Goal: Task Accomplishment & Management: Manage account settings

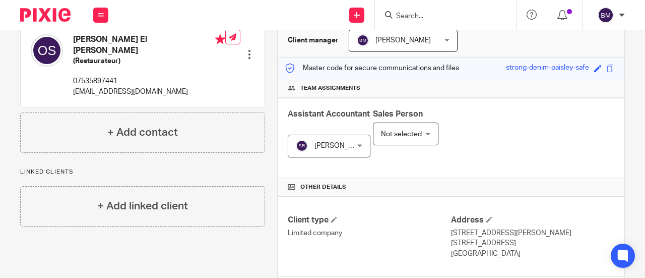
scroll to position [101, 0]
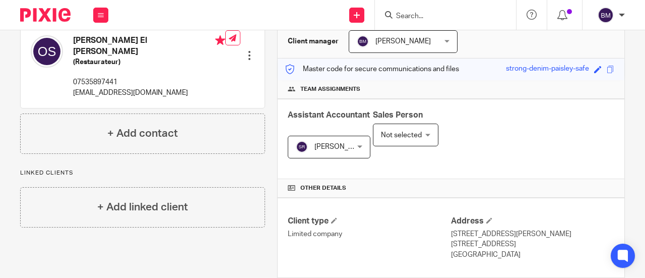
click at [421, 15] on input "Search" at bounding box center [440, 16] width 91 height 9
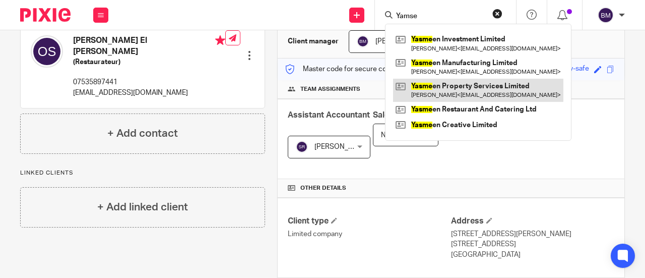
type input "Yamse"
click at [491, 87] on link at bounding box center [478, 90] width 170 height 23
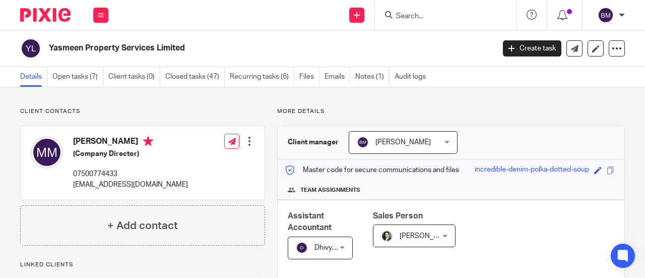
drag, startPoint x: 143, startPoint y: 140, endPoint x: 68, endPoint y: 142, distance: 74.1
click at [68, 142] on div "Mahmoud Marouf (Company Director) 07500774433 mahmoud@ypslondon.com" at bounding box center [109, 162] width 157 height 63
copy h4 "[PERSON_NAME]"
click at [195, 122] on div "Client contacts Mahmoud Marouf (Company Director) 07500774433 mahmoud@ypslondon…" at bounding box center [142, 176] width 245 height 138
drag, startPoint x: 138, startPoint y: 139, endPoint x: 62, endPoint y: 139, distance: 76.1
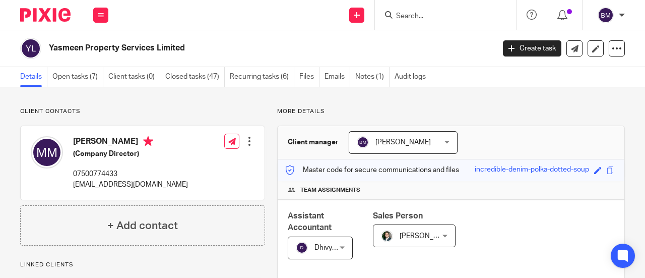
click at [62, 139] on div "Mahmoud Marouf (Company Director) 07500774433 mahmoud@ypslondon.com" at bounding box center [109, 162] width 157 height 63
click at [131, 146] on h4 "[PERSON_NAME]" at bounding box center [130, 142] width 115 height 13
drag, startPoint x: 141, startPoint y: 140, endPoint x: 82, endPoint y: 137, distance: 59.5
click at [75, 139] on h4 "[PERSON_NAME]" at bounding box center [130, 142] width 115 height 13
copy h4 "[PERSON_NAME]"
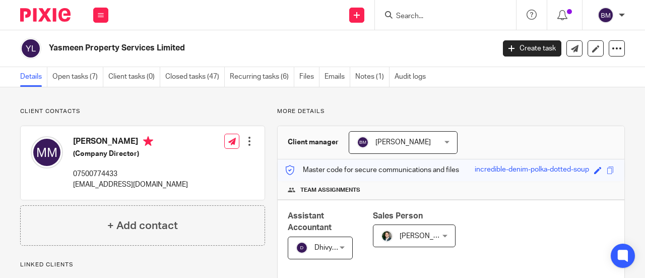
copy h4 "[PERSON_NAME]"
click at [155, 162] on div "Mahmoud Marouf (Company Director) 07500774433 mahmoud@ypslondon.com" at bounding box center [130, 162] width 115 height 53
click at [439, 20] on input "Search" at bounding box center [440, 16] width 91 height 9
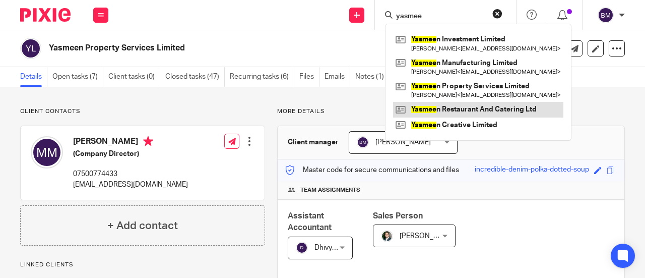
type input "yasmee"
click at [513, 106] on link at bounding box center [478, 109] width 170 height 15
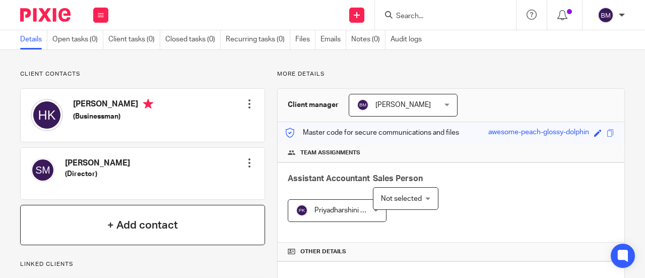
scroll to position [101, 0]
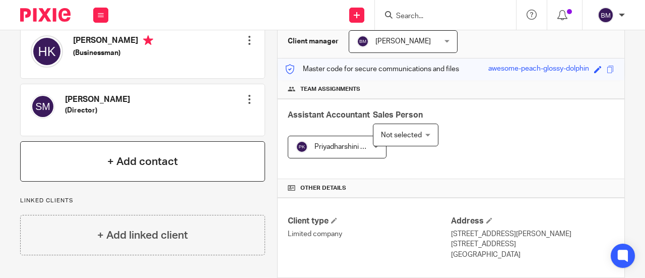
click at [212, 164] on div "+ Add contact" at bounding box center [142, 161] width 245 height 40
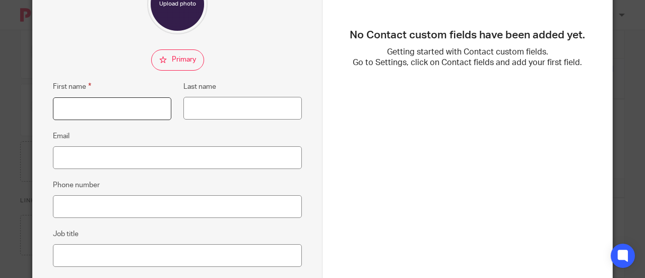
click at [105, 115] on input "First name" at bounding box center [112, 108] width 118 height 23
paste input "mahmoud@ypslondon.com"
type input "[EMAIL_ADDRESS][DOMAIN_NAME]"
drag, startPoint x: 147, startPoint y: 111, endPoint x: 39, endPoint y: 105, distance: 108.0
click at [23, 108] on div "+ Add contact First name mahmoud@ypslondon.com Last name Email Phone number Job…" at bounding box center [322, 139] width 645 height 278
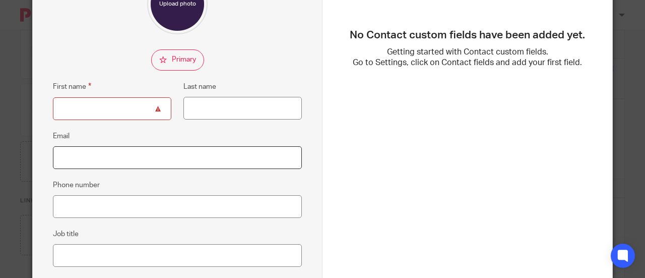
click at [66, 158] on input "Email" at bounding box center [177, 157] width 249 height 23
paste input "[EMAIL_ADDRESS][DOMAIN_NAME]"
type input "[EMAIL_ADDRESS][DOMAIN_NAME]"
click at [123, 98] on input "First name" at bounding box center [112, 108] width 118 height 23
paste input "Mahmoud"
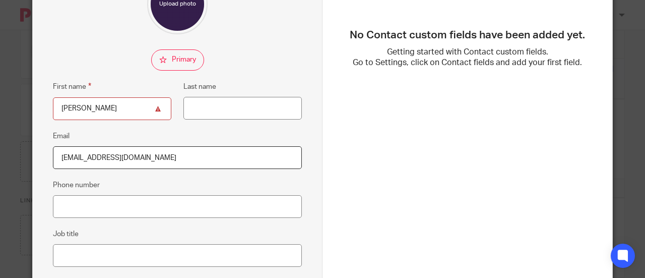
type input "Mahmoud"
paste input "Marouf"
type input "Marouf"
click at [148, 156] on input "[EMAIL_ADDRESS][DOMAIN_NAME]" at bounding box center [177, 157] width 249 height 23
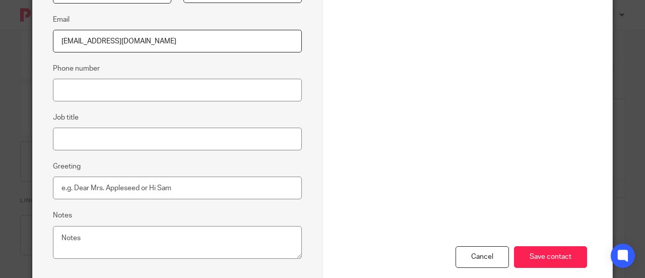
scroll to position [201, 0]
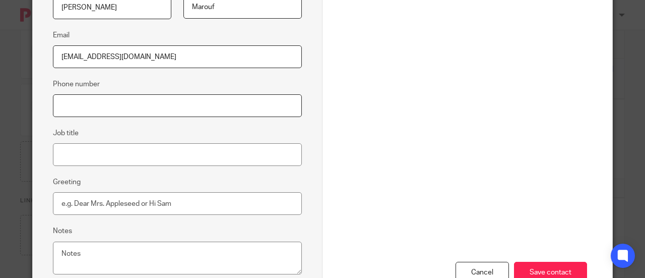
paste input "07500774433"
click at [138, 108] on input "07500774433" at bounding box center [177, 105] width 249 height 23
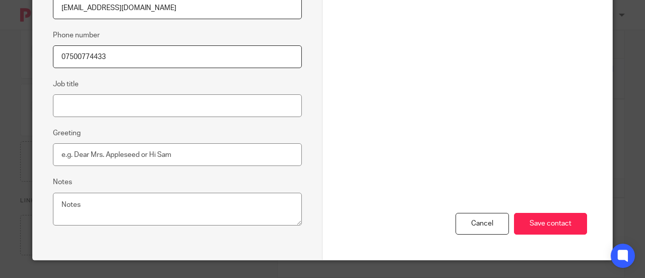
scroll to position [252, 0]
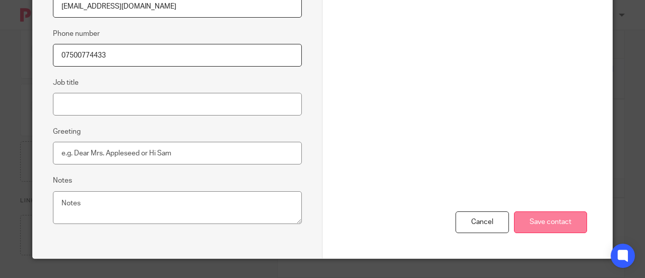
type input "07500774433"
click at [562, 219] on input "Save contact" at bounding box center [550, 222] width 73 height 22
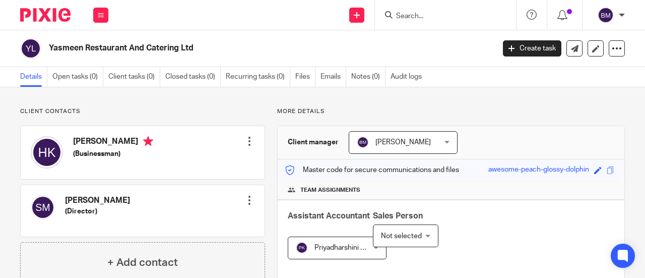
click at [422, 19] on input "Search" at bounding box center [440, 16] width 91 height 9
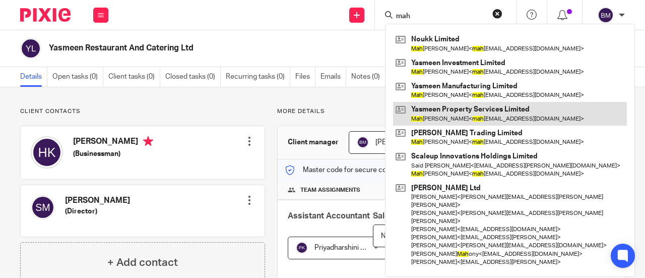
type input "mah"
click at [467, 118] on link at bounding box center [510, 113] width 234 height 23
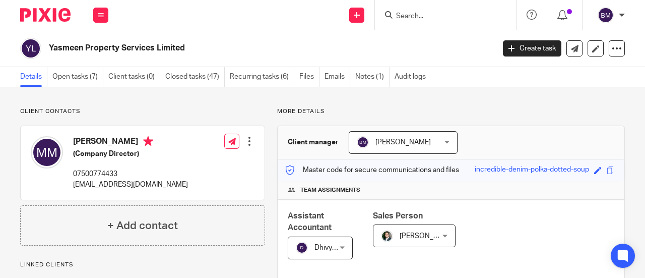
drag, startPoint x: 138, startPoint y: 138, endPoint x: 68, endPoint y: 138, distance: 70.0
click at [68, 138] on div "[PERSON_NAME] (Company Director) 07500774433 [EMAIL_ADDRESS][DOMAIN_NAME]" at bounding box center [109, 162] width 157 height 63
drag, startPoint x: 164, startPoint y: 163, endPoint x: 164, endPoint y: 172, distance: 9.1
click at [164, 163] on div "Mahmoud Marouf (Company Director) 07500774433 mahmoud@ypslondon.com Edit contac…" at bounding box center [143, 163] width 244 height 74
drag, startPoint x: 160, startPoint y: 181, endPoint x: 70, endPoint y: 181, distance: 90.7
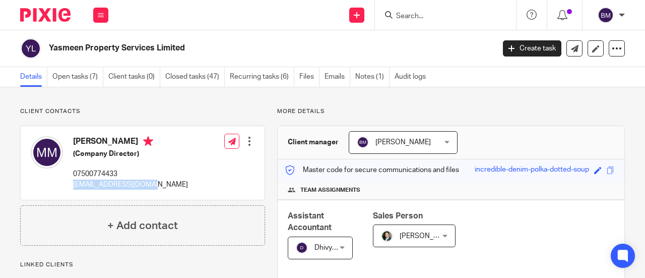
click at [70, 181] on div "[PERSON_NAME] (Company Director) 07500774433 [EMAIL_ADDRESS][DOMAIN_NAME]" at bounding box center [109, 162] width 157 height 63
copy p "[EMAIL_ADDRESS][DOMAIN_NAME]"
drag, startPoint x: 176, startPoint y: 162, endPoint x: 134, endPoint y: 149, distance: 44.3
click at [176, 161] on div "Mahmoud Marouf (Company Director) 07500774433 mahmoud@ypslondon.com Edit contac…" at bounding box center [143, 163] width 244 height 74
drag, startPoint x: 111, startPoint y: 140, endPoint x: 75, endPoint y: 137, distance: 36.3
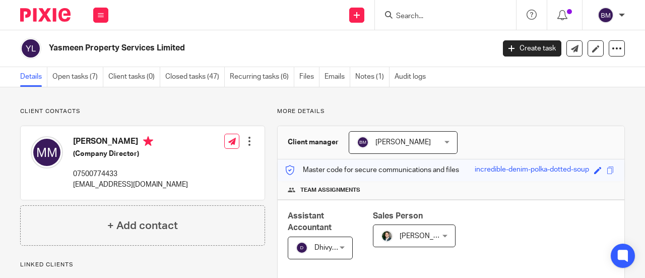
click at [75, 137] on h4 "[PERSON_NAME]" at bounding box center [130, 142] width 115 height 13
copy h4 "Mahmoud"
click at [170, 155] on div "Mahmoud Marouf (Company Director) 07500774433 mahmoud@ypslondon.com Edit contac…" at bounding box center [143, 163] width 244 height 74
drag, startPoint x: 141, startPoint y: 139, endPoint x: 115, endPoint y: 139, distance: 25.7
click at [115, 139] on h4 "[PERSON_NAME]" at bounding box center [130, 142] width 115 height 13
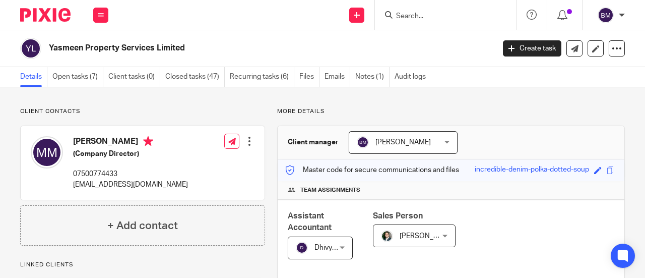
copy h4 "Marouf"
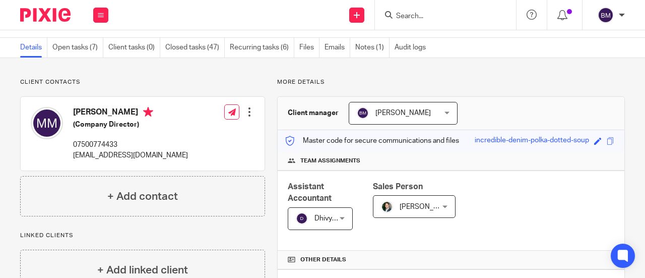
scroll to position [50, 0]
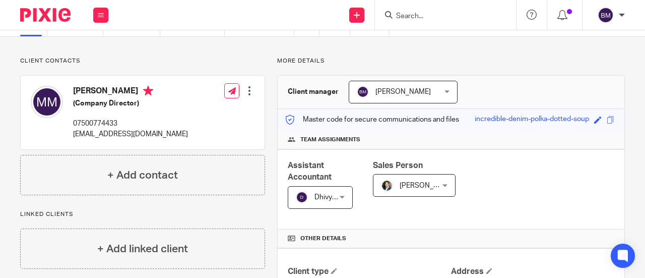
click at [157, 117] on div "[PERSON_NAME] (Company Director) 07500774433 [EMAIL_ADDRESS][DOMAIN_NAME]" at bounding box center [130, 112] width 115 height 53
drag, startPoint x: 118, startPoint y: 120, endPoint x: 69, endPoint y: 120, distance: 48.9
click at [69, 120] on div "[PERSON_NAME] (Company Director) 07500774433 [EMAIL_ADDRESS][DOMAIN_NAME]" at bounding box center [109, 112] width 157 height 63
copy p "07500774433"
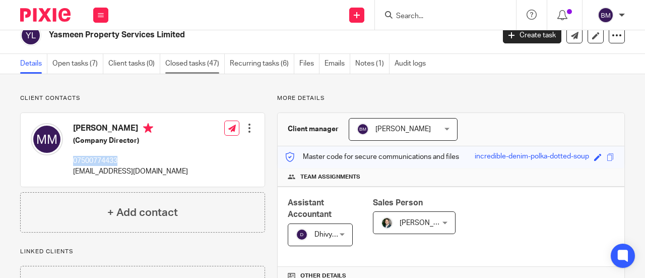
scroll to position [0, 0]
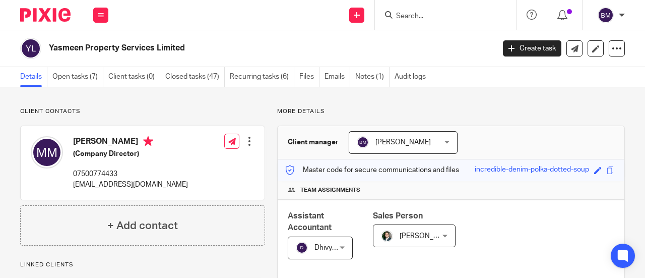
click at [419, 19] on input "Search" at bounding box center [440, 16] width 91 height 9
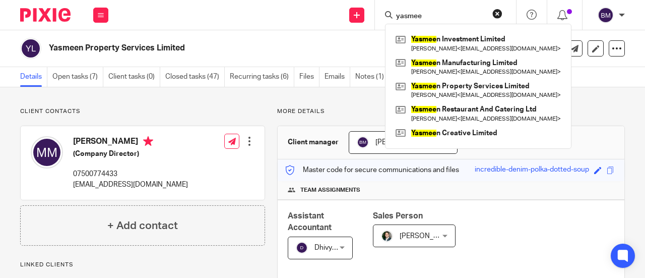
type input "yasmee"
click at [495, 141] on div "Yasmee n Investment Limited Mahmoud Marouf < mahmoud@ypslondon.com > Yasmee n M…" at bounding box center [478, 86] width 186 height 125
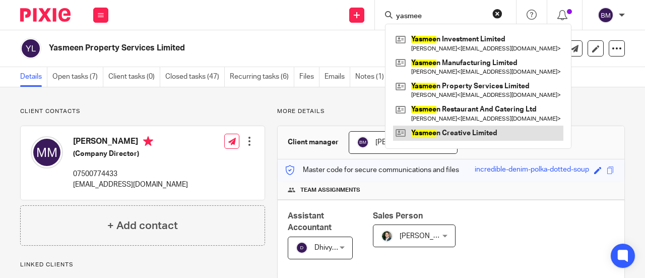
click at [484, 139] on link at bounding box center [478, 132] width 170 height 15
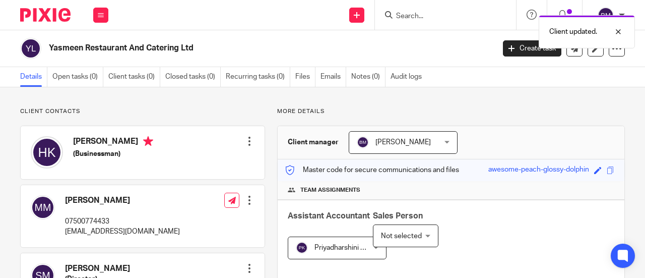
click at [245, 196] on div at bounding box center [249, 200] width 10 height 10
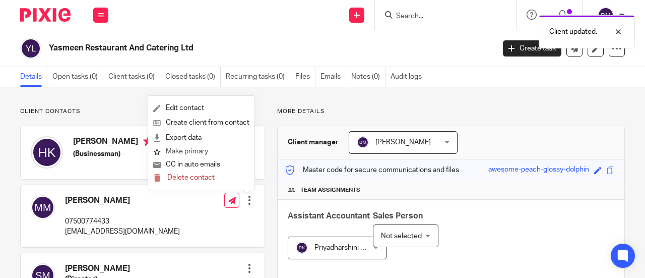
click at [179, 153] on button "Make primary" at bounding box center [180, 151] width 55 height 13
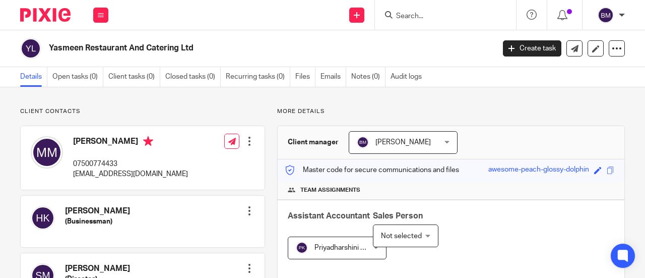
click at [428, 19] on input "Search" at bounding box center [440, 16] width 91 height 9
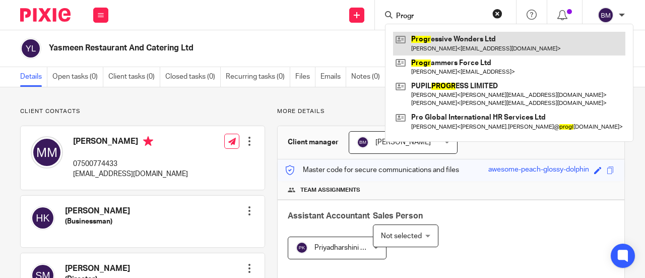
type input "Progr"
click at [487, 43] on link at bounding box center [509, 43] width 232 height 23
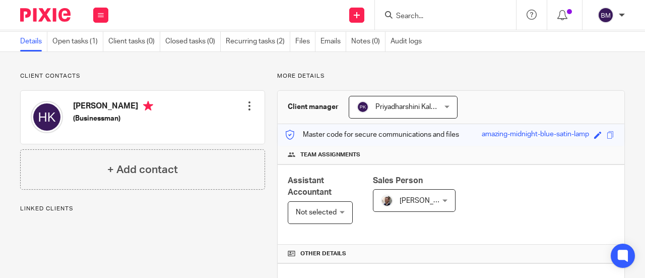
scroll to position [50, 0]
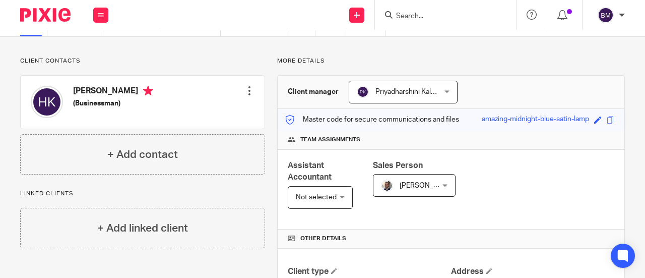
click at [453, 11] on form at bounding box center [448, 15] width 107 height 13
click at [438, 12] on input "Search" at bounding box center [440, 16] width 91 height 9
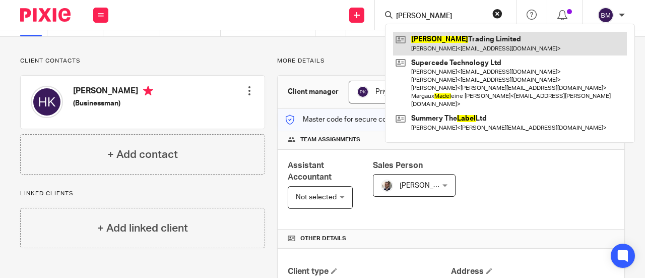
type input "Mabel"
click at [508, 43] on link at bounding box center [510, 43] width 234 height 23
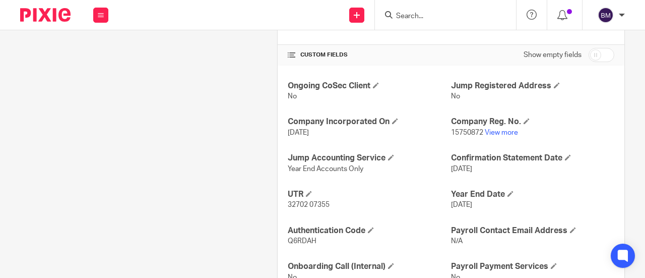
scroll to position [372, 0]
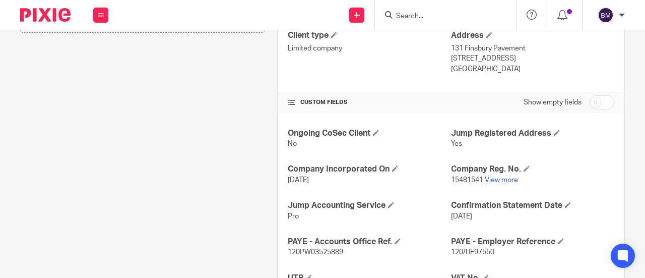
scroll to position [302, 0]
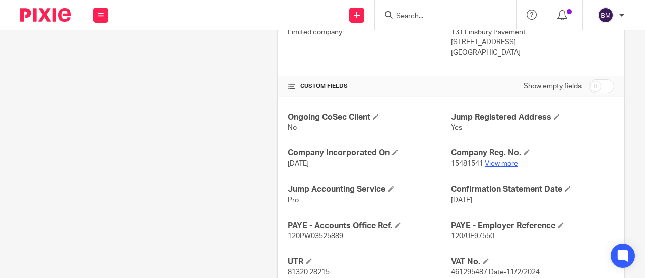
click at [493, 165] on link "View more" at bounding box center [501, 163] width 33 height 7
